Goal: Transaction & Acquisition: Book appointment/travel/reservation

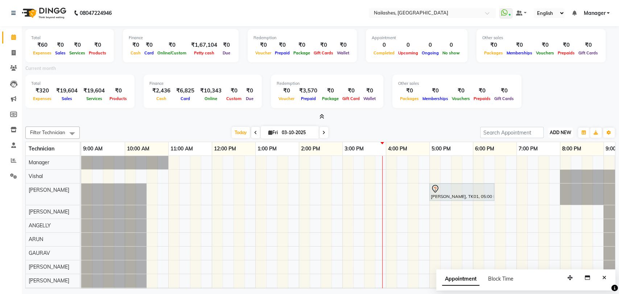
click at [564, 132] on span "ADD NEW" at bounding box center [560, 132] width 21 height 5
click at [553, 146] on button "Add Appointment" at bounding box center [543, 145] width 57 height 9
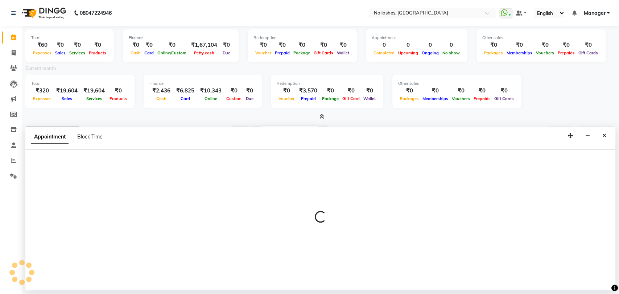
select select "600"
select select "tentative"
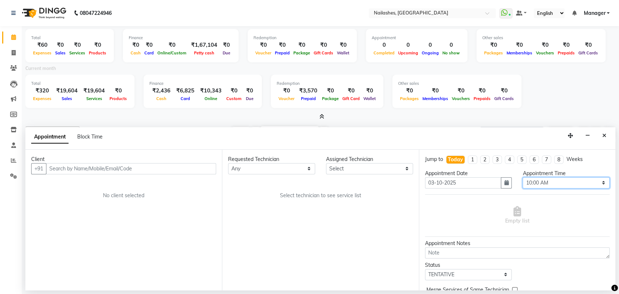
click at [597, 181] on select "Select 10:00 AM 10:15 AM 10:30 AM 10:45 AM 11:00 AM 11:15 AM 11:30 AM 11:45 AM …" at bounding box center [565, 182] width 87 height 11
select select "975"
click at [522, 177] on select "Select 10:00 AM 10:15 AM 10:30 AM 10:45 AM 11:00 AM 11:15 AM 11:30 AM 11:45 AM …" at bounding box center [565, 182] width 87 height 11
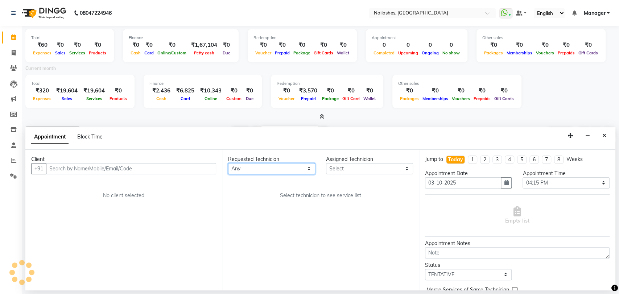
click at [310, 169] on select "Any [PERSON_NAME] pid [PERSON_NAME] [PERSON_NAME] Manager [PERSON_NAME] [PERSON…" at bounding box center [271, 168] width 87 height 11
select select "91279"
click at [228, 163] on select "Any [PERSON_NAME] pid [PERSON_NAME] [PERSON_NAME] Manager [PERSON_NAME] [PERSON…" at bounding box center [271, 168] width 87 height 11
select select "91279"
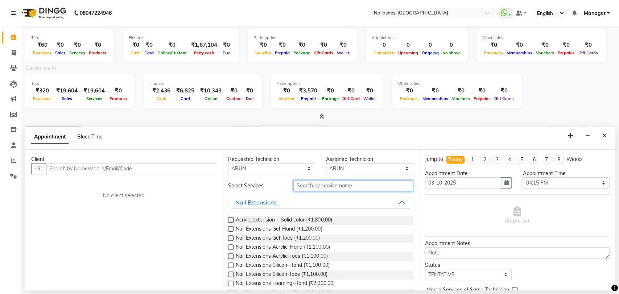
click at [331, 183] on input "text" at bounding box center [353, 185] width 120 height 11
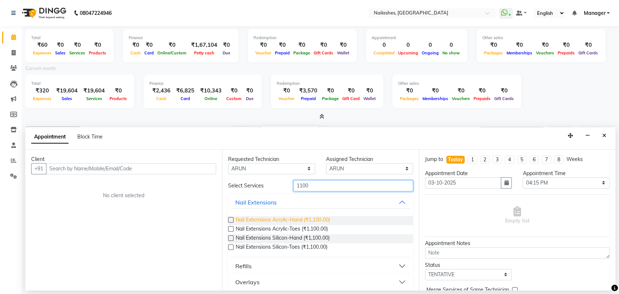
type input "1100"
click at [315, 217] on span "Nail Extensions Acrylic-Hand (₹1,100.00)" at bounding box center [283, 220] width 94 height 9
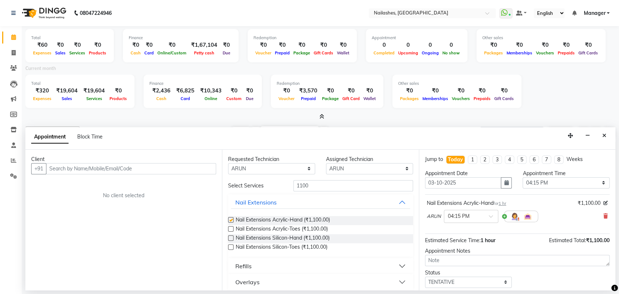
checkbox input "false"
click at [85, 169] on input "text" at bounding box center [131, 168] width 170 height 11
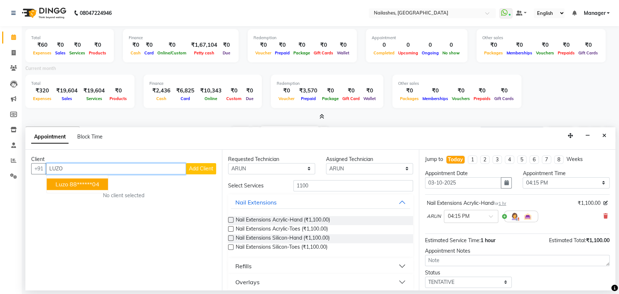
click at [86, 181] on ngb-highlight "88******04" at bounding box center [85, 184] width 30 height 7
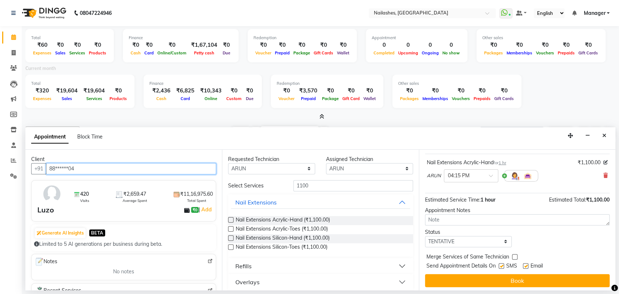
scroll to position [43, 0]
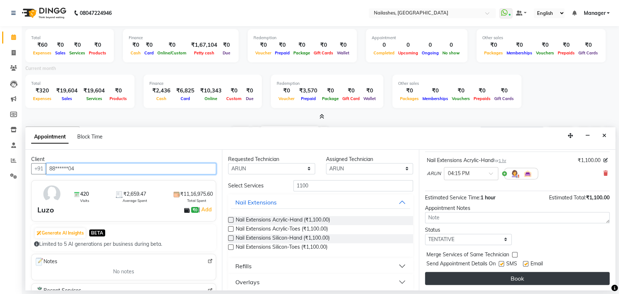
type input "88******04"
click at [509, 277] on button "Book" at bounding box center [517, 278] width 185 height 13
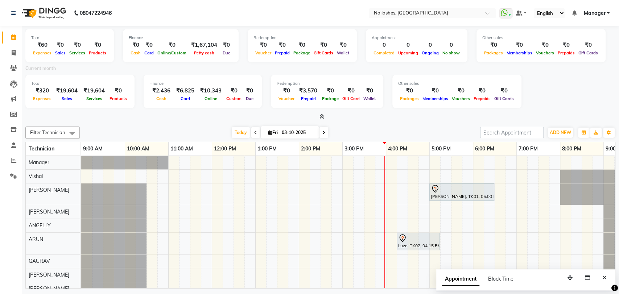
drag, startPoint x: 160, startPoint y: 12, endPoint x: 302, endPoint y: 70, distance: 153.3
drag, startPoint x: 302, startPoint y: 70, endPoint x: 206, endPoint y: 119, distance: 107.3
click at [206, 119] on div at bounding box center [320, 117] width 590 height 8
drag, startPoint x: 26, startPoint y: 146, endPoint x: 378, endPoint y: 125, distance: 352.2
click at [378, 125] on div "Filter Technician Select All Manager Vishal [PERSON_NAME] pid [PERSON_NAME] GAU…" at bounding box center [320, 206] width 590 height 165
